Goal: Transaction & Acquisition: Subscribe to service/newsletter

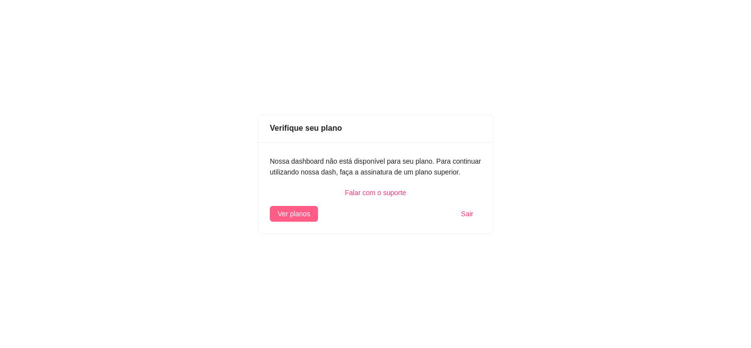
click at [309, 215] on span "Ver planos" at bounding box center [294, 213] width 32 height 11
